Goal: Information Seeking & Learning: Find specific fact

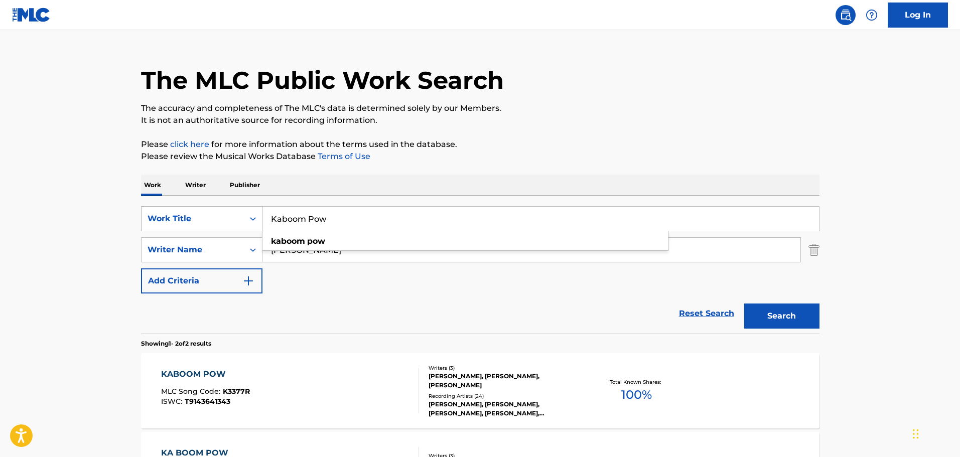
drag, startPoint x: 344, startPoint y: 221, endPoint x: 225, endPoint y: 221, distance: 119.4
click at [225, 221] on div "SearchWithCriteria654dd143-c081-43ac-945f-44d89746586b Work Title Kaboom Pow ka…" at bounding box center [480, 218] width 678 height 25
paste input "Stay Schemin"
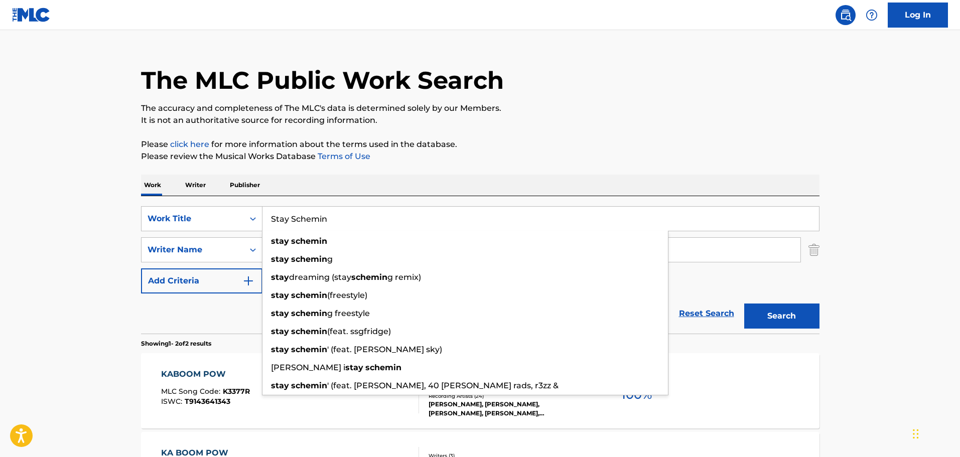
type input "Stay Schemin"
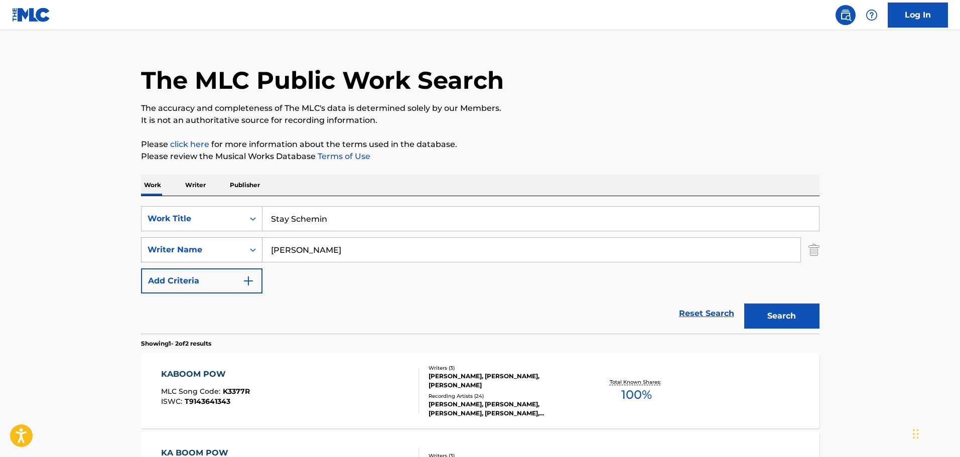
drag, startPoint x: 224, startPoint y: 246, endPoint x: 199, endPoint y: 246, distance: 24.6
click at [199, 246] on div "SearchWithCriteria4fb46289-b69b-42f9-8f81-99e4e578955a Writer Name [PERSON_NAME]" at bounding box center [480, 249] width 678 height 25
paste input "[PERSON_NAME] [PERSON_NAME]"
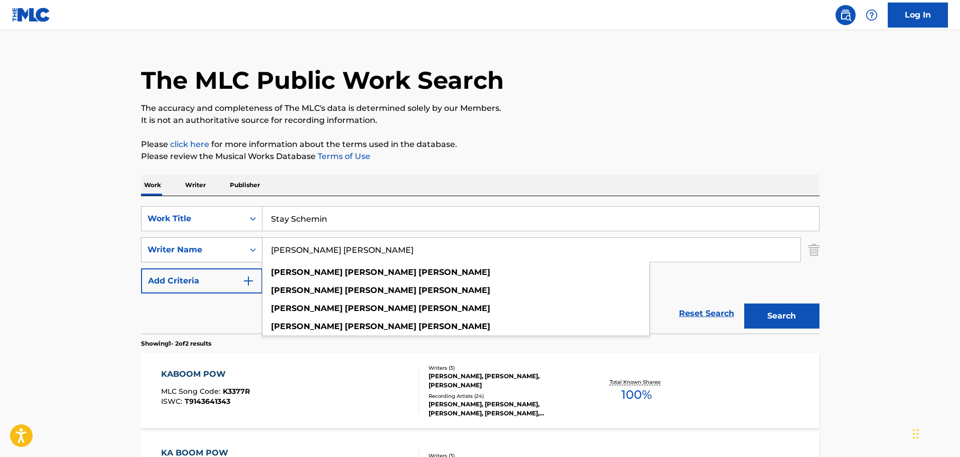
type input "[PERSON_NAME] [PERSON_NAME]"
click at [744, 304] on button "Search" at bounding box center [781, 316] width 75 height 25
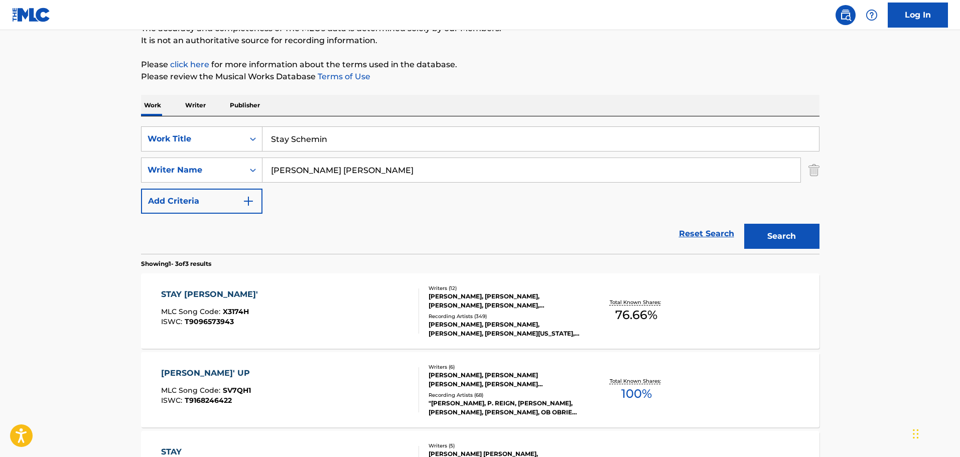
scroll to position [96, 0]
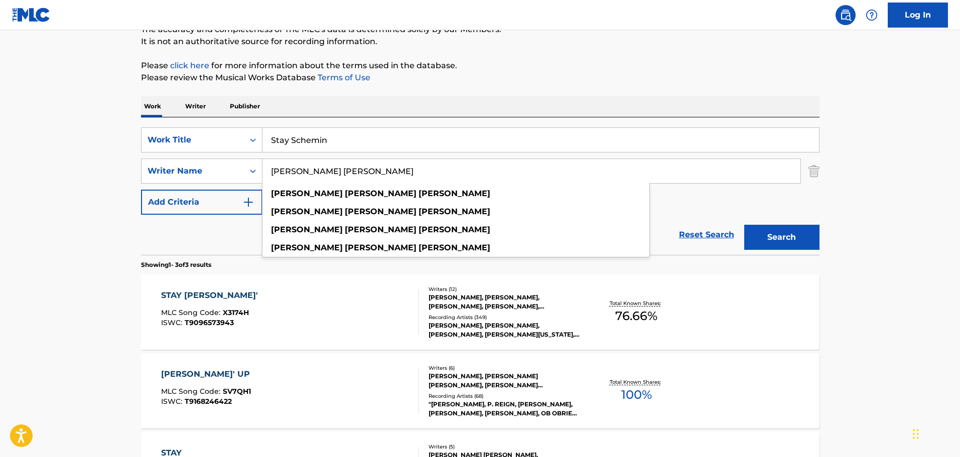
click at [379, 309] on div "STAY SCHEMIN' MLC Song Code : X3174H ISWC : T9096573943" at bounding box center [290, 312] width 258 height 45
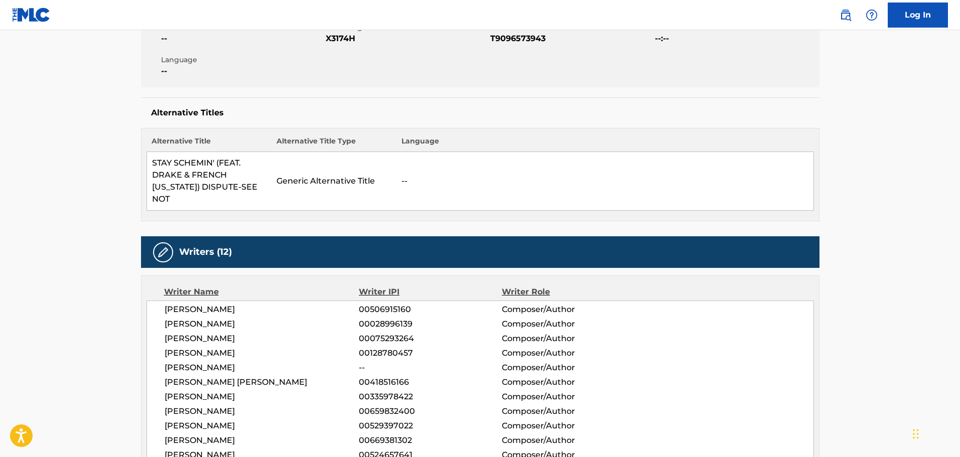
scroll to position [197, 0]
